Goal: Book appointment/travel/reservation

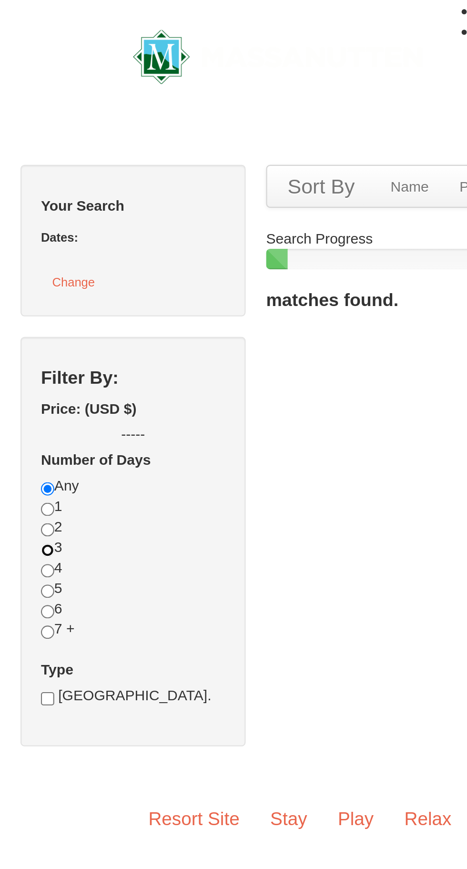
click at [19, 259] on input "radio" at bounding box center [22, 256] width 6 height 6
radio input "true"
click at [19, 250] on input "radio" at bounding box center [22, 246] width 6 height 6
radio input "true"
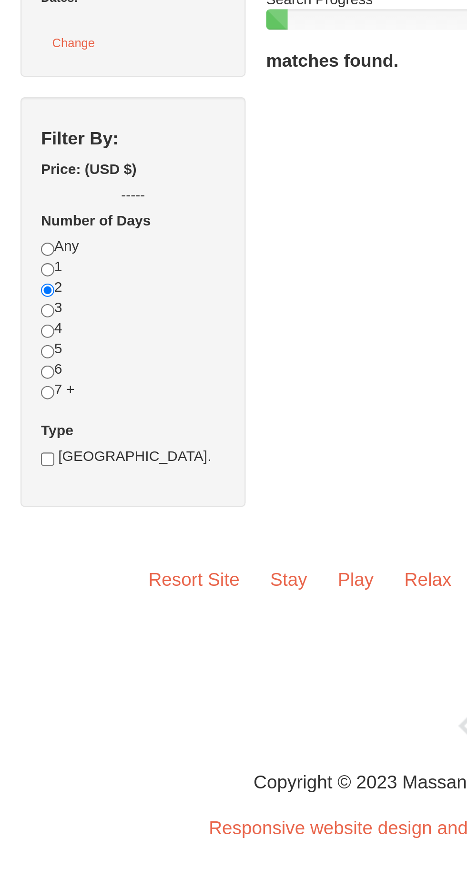
click at [53, 327] on span "Water Park Pass." at bounding box center [62, 324] width 71 height 8
click at [28, 327] on span "Water Park Pass." at bounding box center [62, 324] width 71 height 8
click at [19, 328] on input "checkbox" at bounding box center [22, 325] width 6 height 6
checkbox input "true"
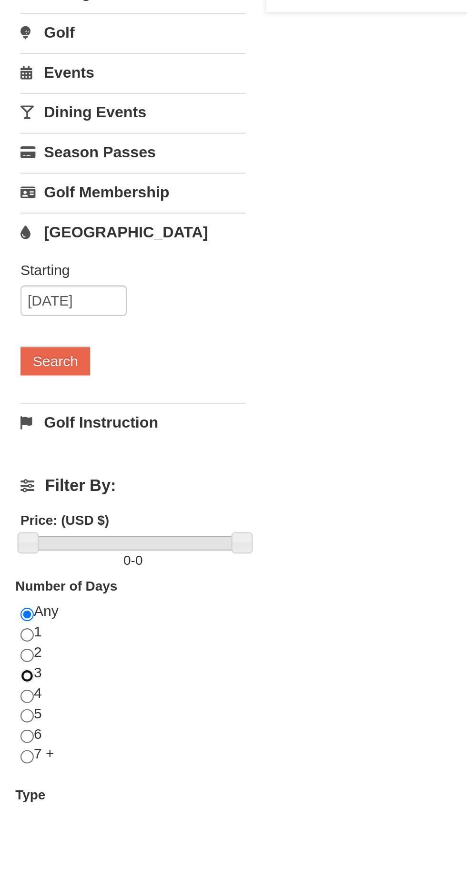
click at [15, 473] on input "radio" at bounding box center [13, 473] width 6 height 6
radio input "true"
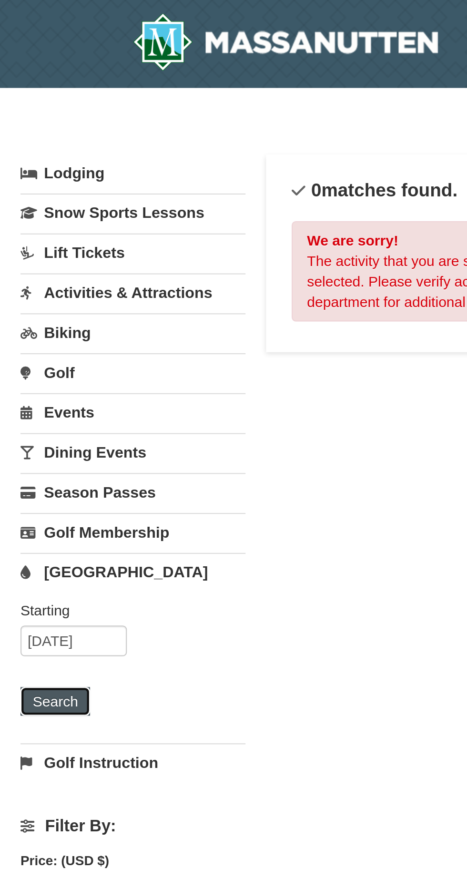
click at [28, 323] on button "Search" at bounding box center [26, 326] width 32 height 13
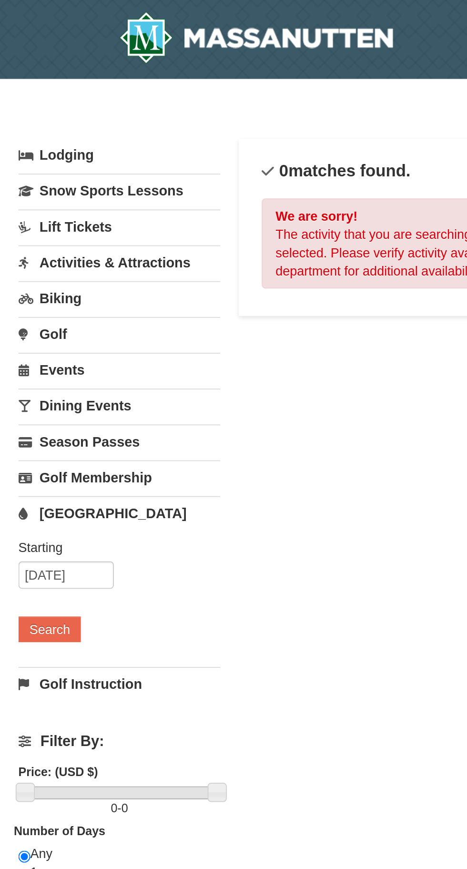
click at [34, 79] on link "Lodging" at bounding box center [62, 80] width 105 height 17
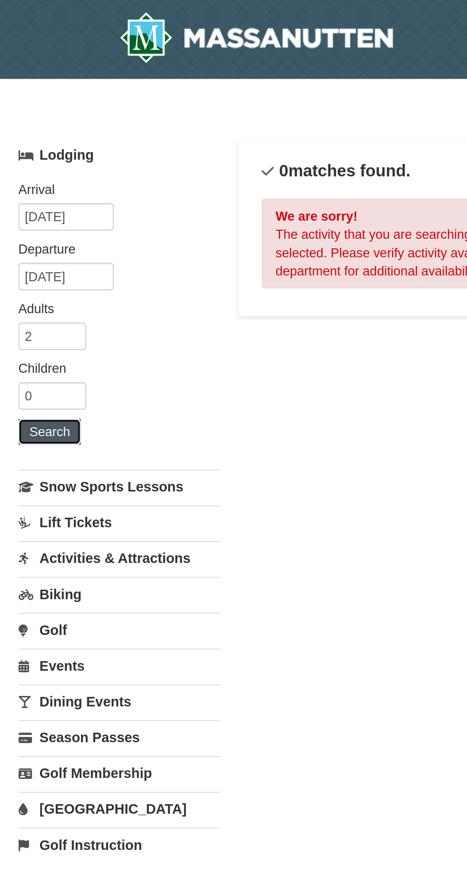
click at [34, 226] on button "Search" at bounding box center [26, 223] width 32 height 13
